Goal: Browse casually: Explore the website without a specific task or goal

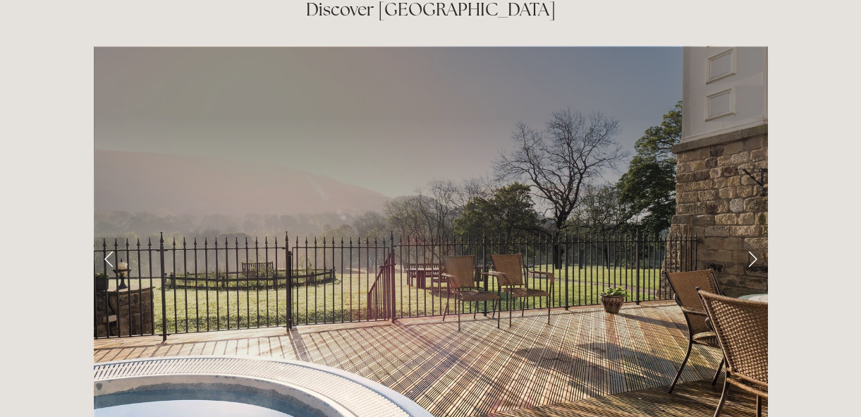
scroll to position [2179, 0]
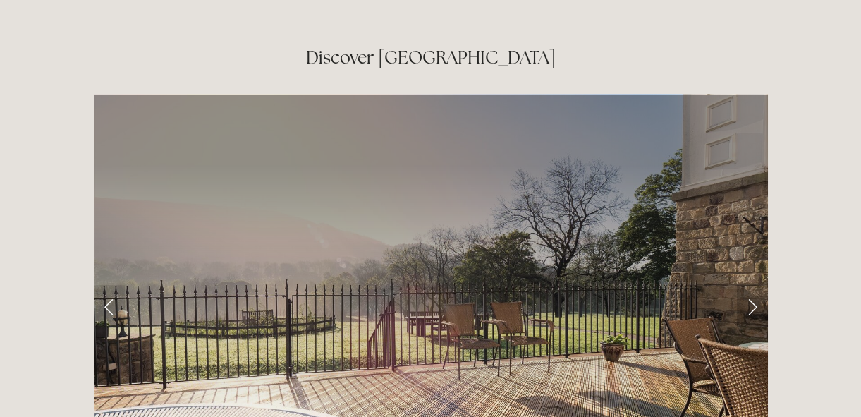
click at [755, 285] on link "Next Slide" at bounding box center [752, 306] width 31 height 42
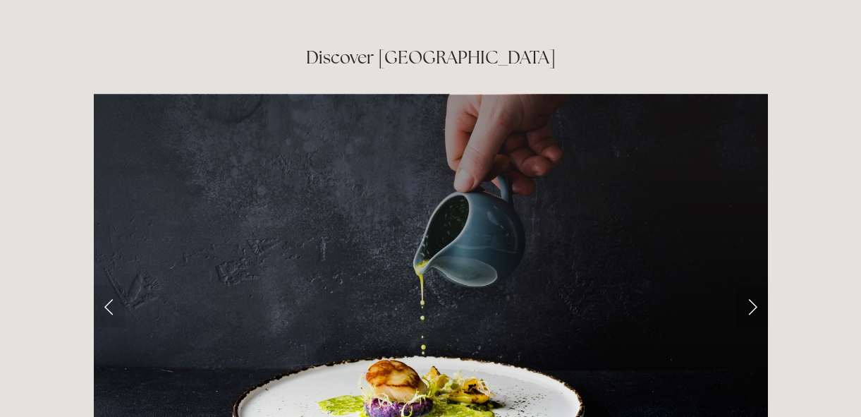
click at [755, 285] on link "Next Slide" at bounding box center [752, 306] width 31 height 42
click at [747, 285] on link "Next Slide" at bounding box center [752, 306] width 31 height 42
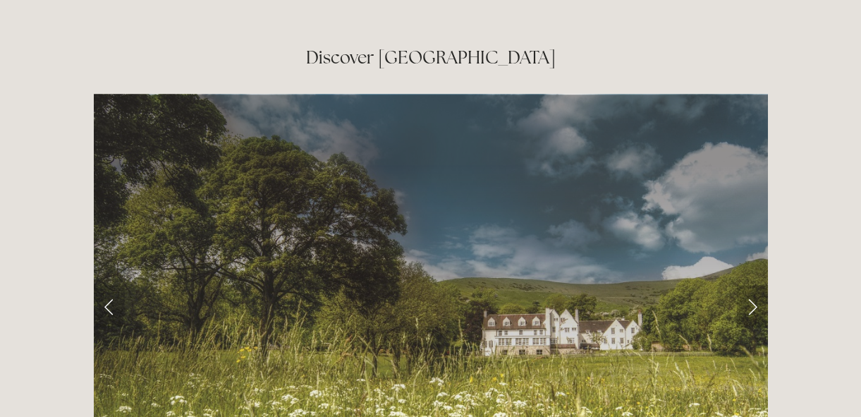
click at [747, 285] on link "Next Slide" at bounding box center [752, 306] width 31 height 42
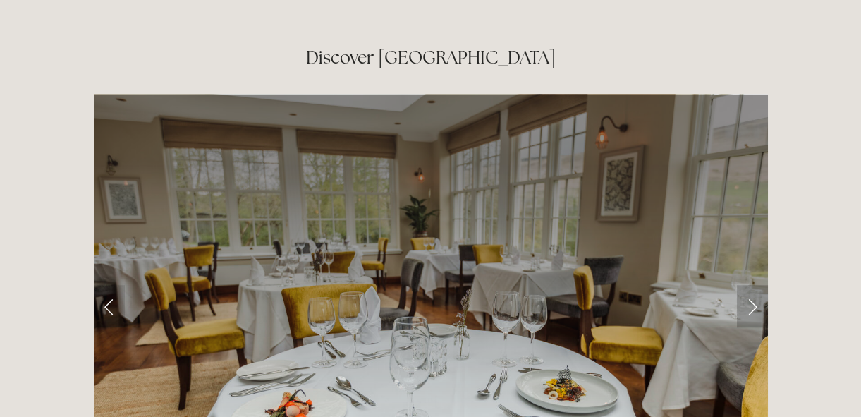
click at [747, 285] on link "Next Slide" at bounding box center [752, 306] width 31 height 42
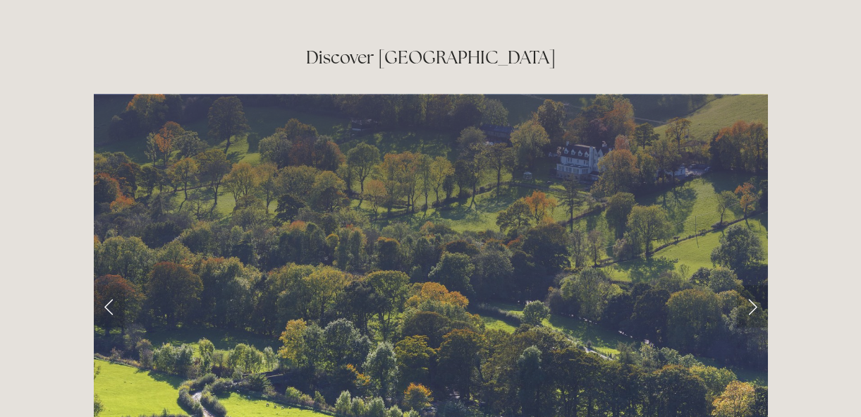
click at [747, 285] on link "Next Slide" at bounding box center [752, 306] width 31 height 42
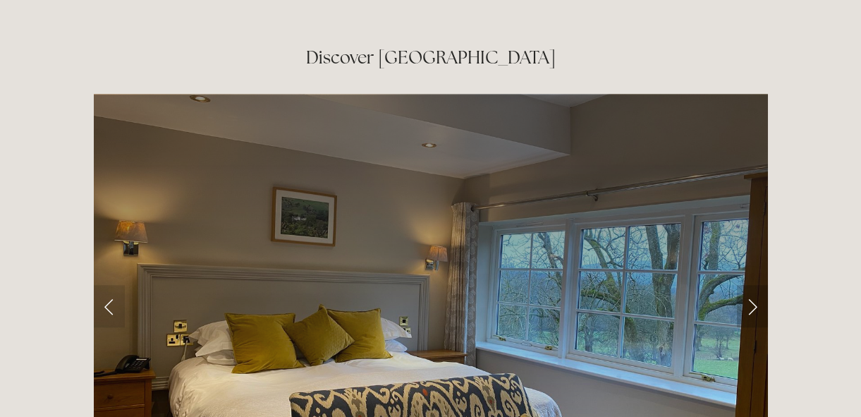
click at [747, 285] on link "Next Slide" at bounding box center [752, 306] width 31 height 42
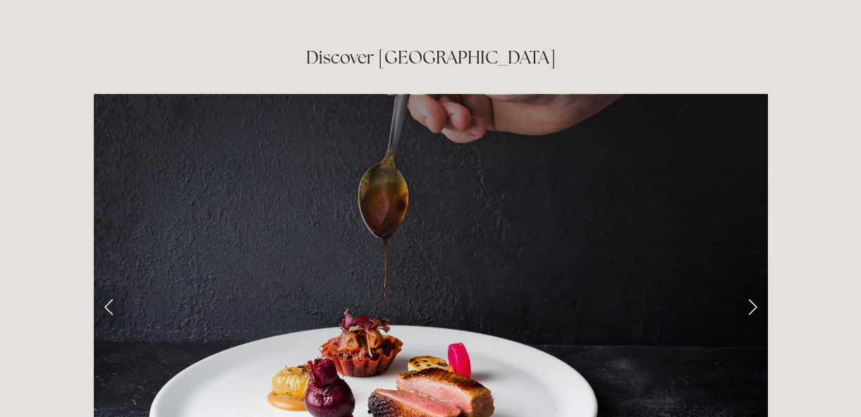
click at [747, 285] on link "Next Slide" at bounding box center [752, 306] width 31 height 42
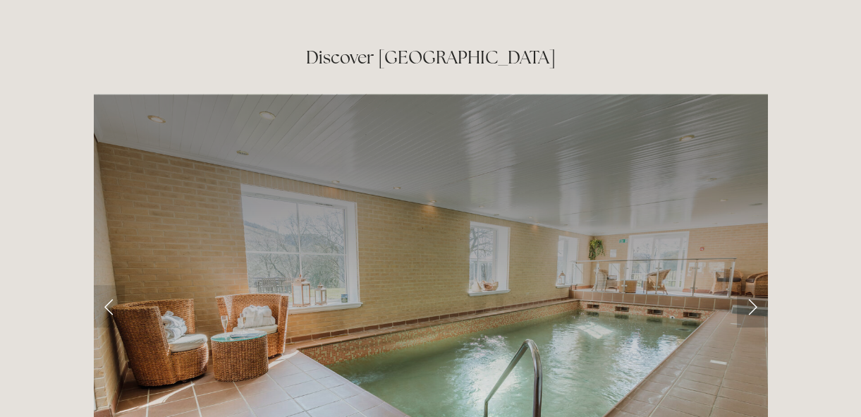
click at [747, 285] on link "Next Slide" at bounding box center [752, 306] width 31 height 42
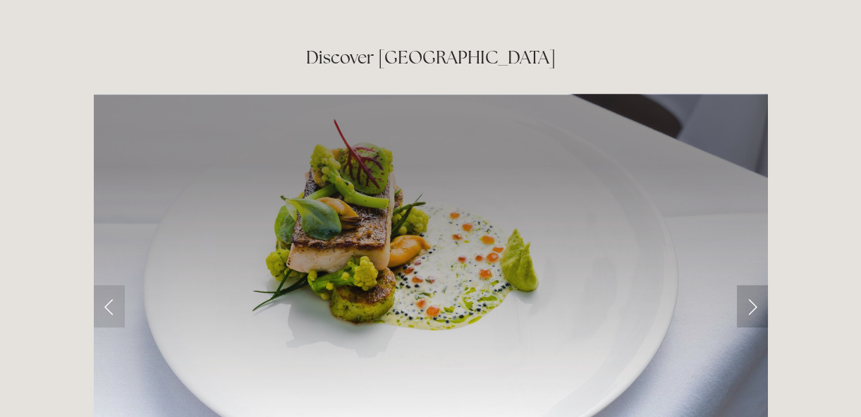
click at [747, 285] on link "Next Slide" at bounding box center [752, 306] width 31 height 42
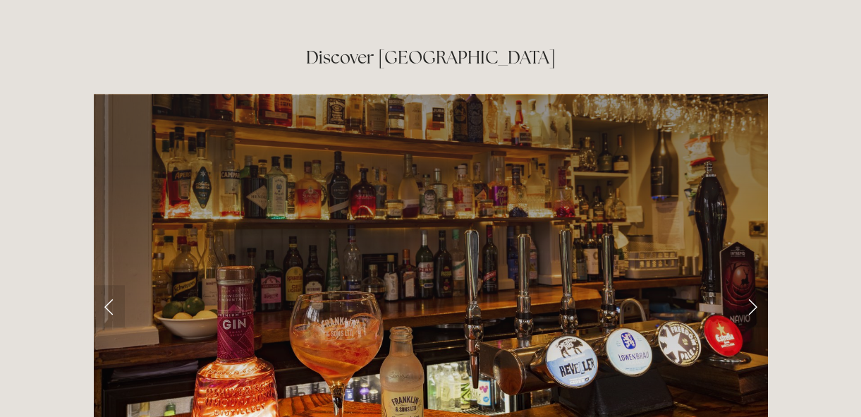
click at [747, 285] on link "Next Slide" at bounding box center [752, 306] width 31 height 42
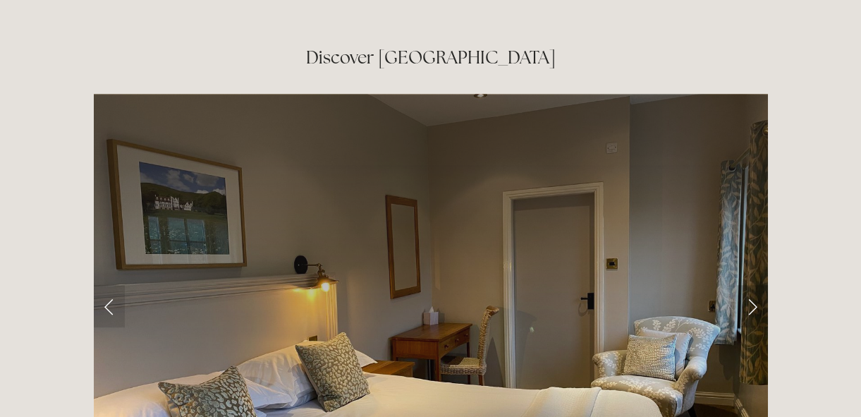
click at [747, 285] on link "Next Slide" at bounding box center [752, 306] width 31 height 42
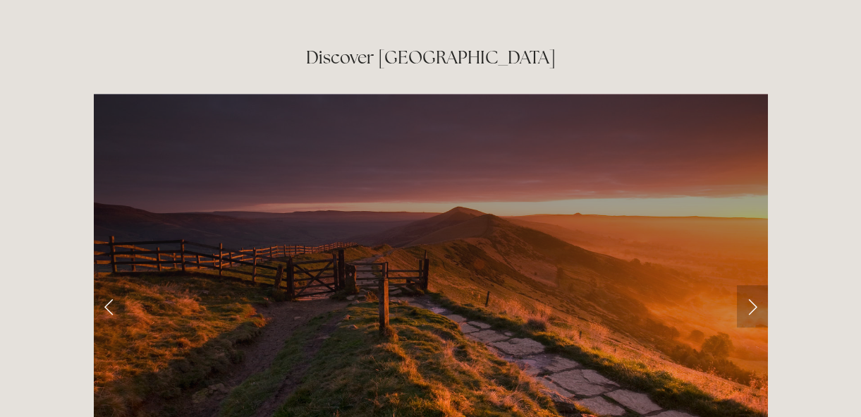
click at [747, 285] on link "Next Slide" at bounding box center [752, 306] width 31 height 42
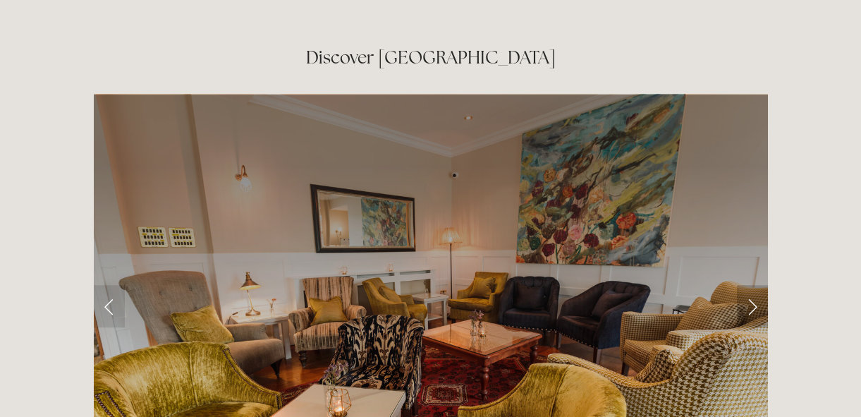
click at [747, 285] on link "Next Slide" at bounding box center [752, 306] width 31 height 42
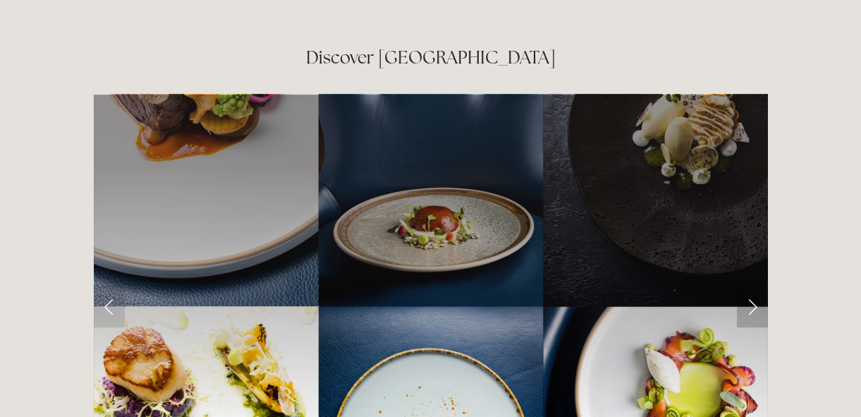
click at [747, 285] on link "Next Slide" at bounding box center [752, 306] width 31 height 42
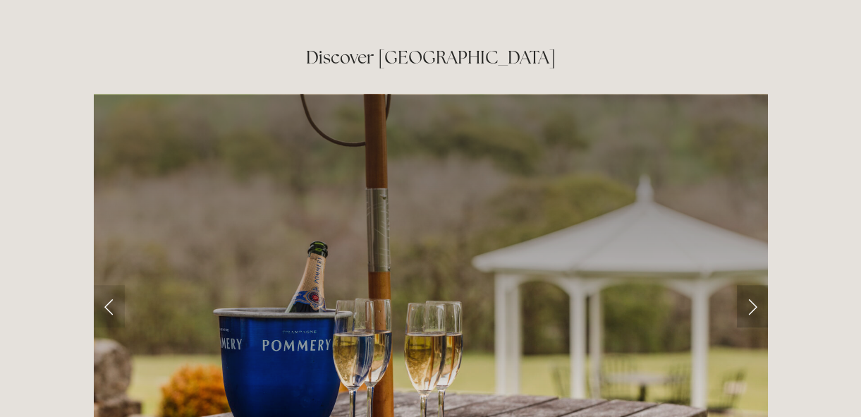
click at [747, 285] on link "Next Slide" at bounding box center [752, 306] width 31 height 42
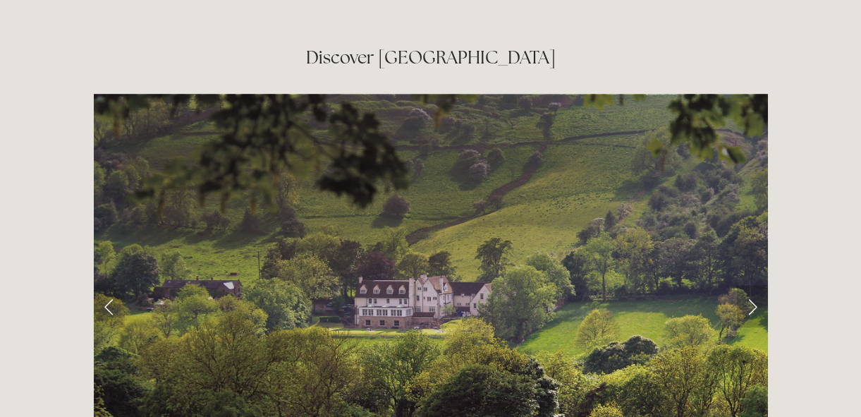
click at [747, 285] on link "Next Slide" at bounding box center [752, 306] width 31 height 42
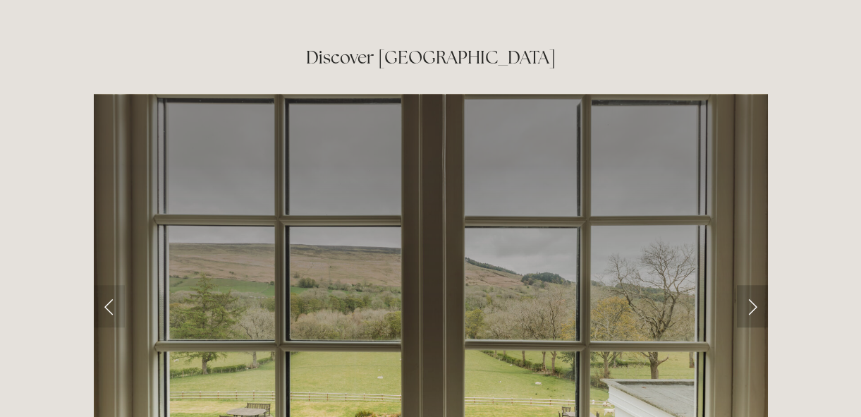
click at [747, 285] on link "Next Slide" at bounding box center [752, 306] width 31 height 42
click at [755, 285] on link "Next Slide" at bounding box center [752, 306] width 31 height 42
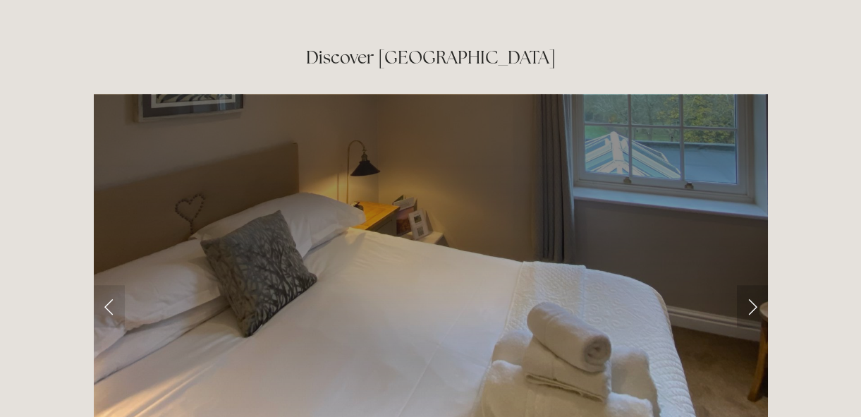
click at [749, 285] on link "Next Slide" at bounding box center [752, 306] width 31 height 42
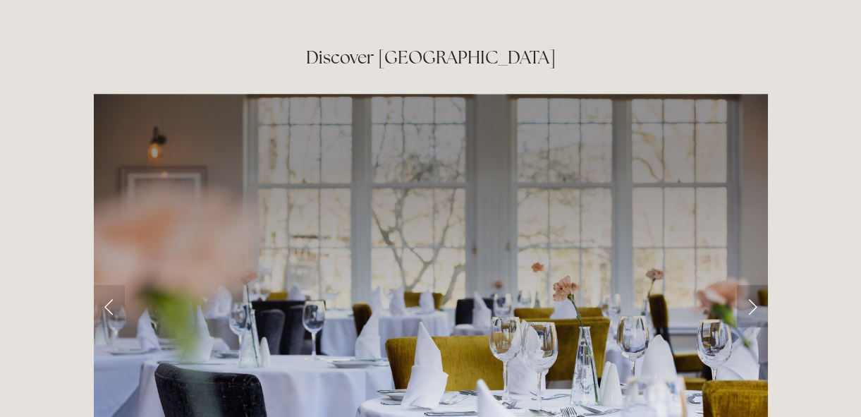
click at [749, 285] on link "Next Slide" at bounding box center [752, 306] width 31 height 42
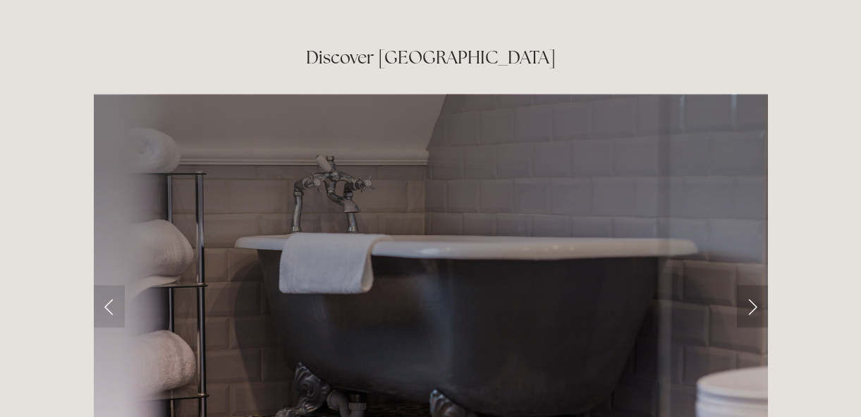
click at [749, 285] on link "Next Slide" at bounding box center [752, 306] width 31 height 42
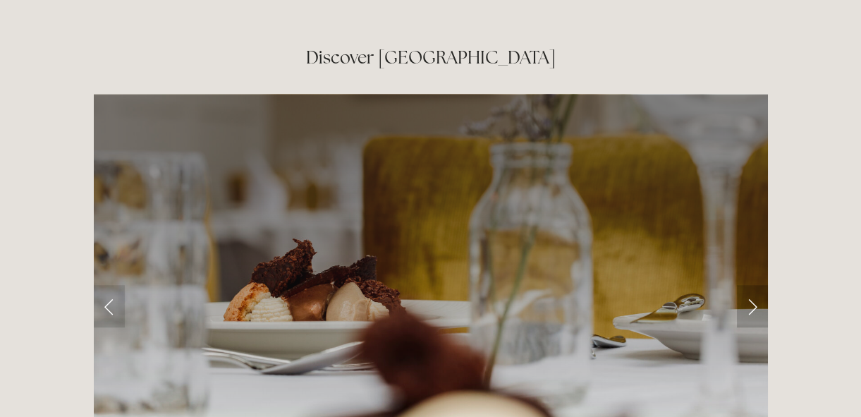
click at [749, 285] on link "Next Slide" at bounding box center [752, 306] width 31 height 42
click at [753, 285] on link "Next Slide" at bounding box center [752, 306] width 31 height 42
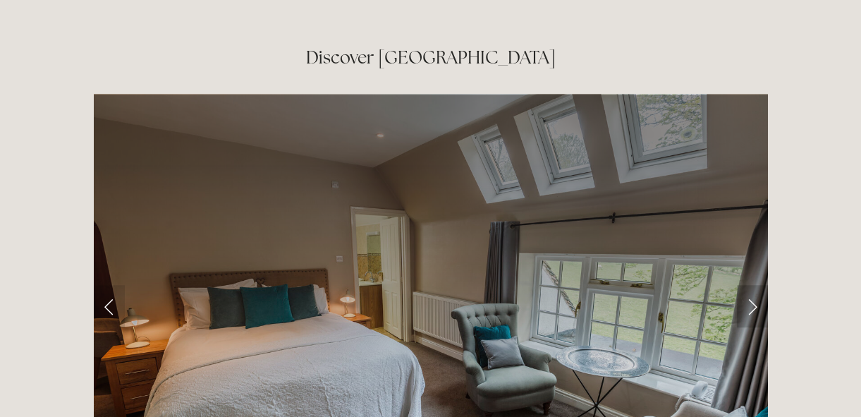
click at [753, 285] on link "Next Slide" at bounding box center [752, 306] width 31 height 42
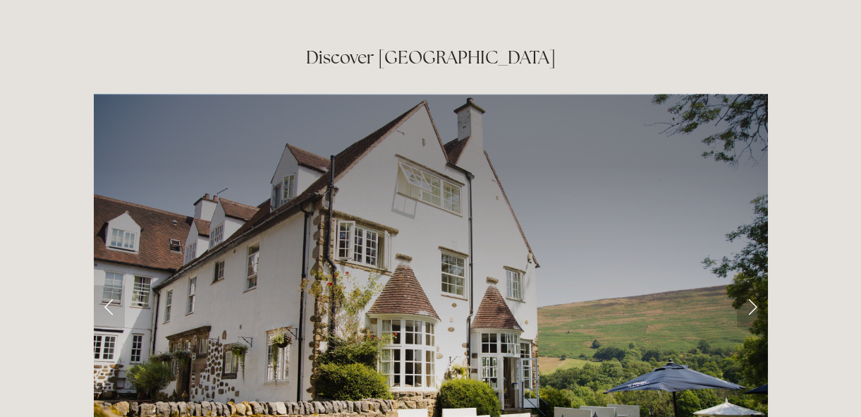
click at [753, 285] on link "Next Slide" at bounding box center [752, 306] width 31 height 42
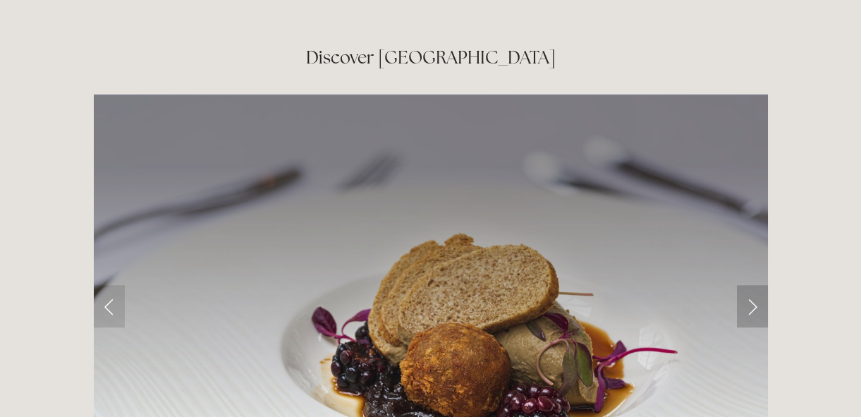
click at [753, 285] on link "Next Slide" at bounding box center [752, 306] width 31 height 42
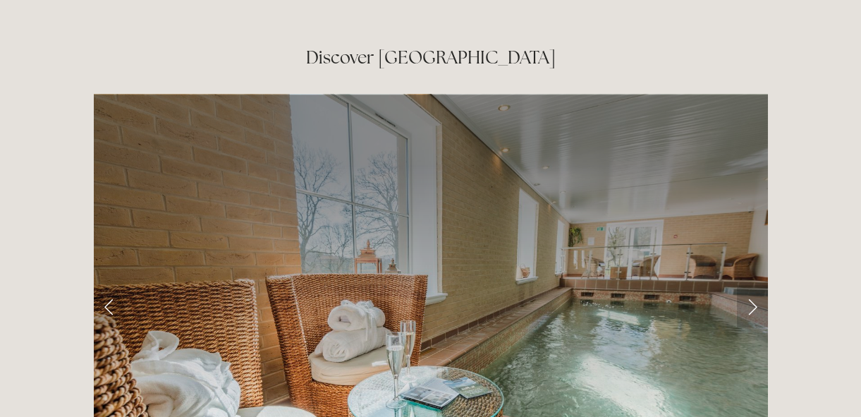
click at [753, 285] on link "Next Slide" at bounding box center [752, 306] width 31 height 42
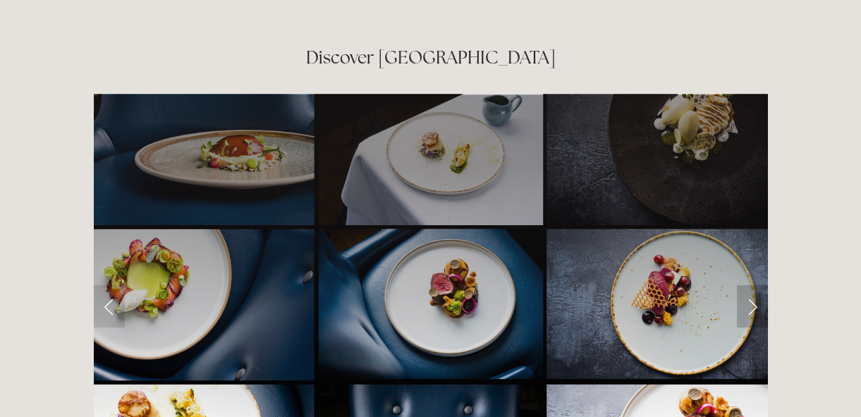
click at [753, 285] on link "Next Slide" at bounding box center [752, 306] width 31 height 42
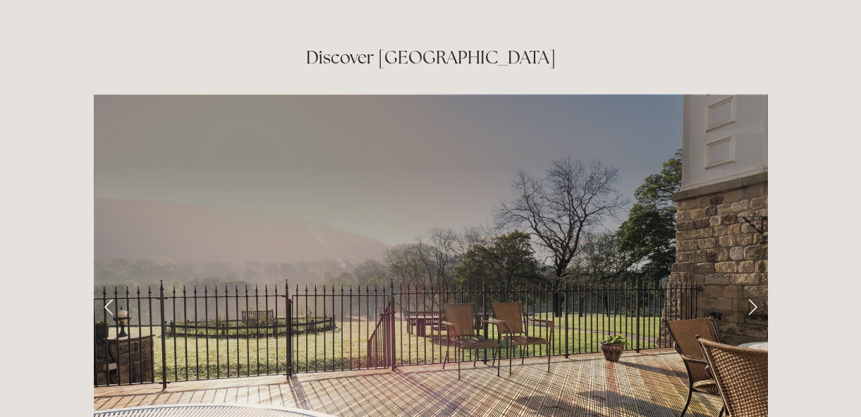
click at [753, 285] on link "Next Slide" at bounding box center [752, 306] width 31 height 42
